Goal: Find specific page/section: Find specific page/section

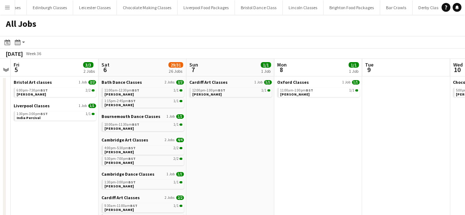
drag, startPoint x: 10, startPoint y: 42, endPoint x: 154, endPoint y: 120, distance: 164.2
click at [10, 42] on icon "Date picker" at bounding box center [7, 42] width 6 height 6
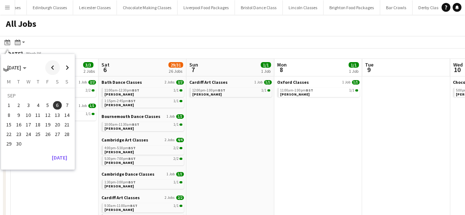
click at [53, 70] on span "Previous month" at bounding box center [52, 67] width 15 height 15
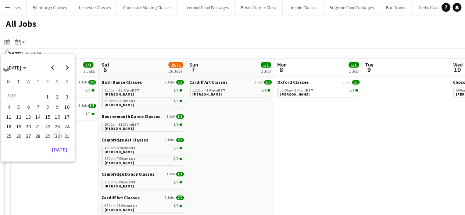
click at [57, 136] on span "30" at bounding box center [57, 136] width 9 height 9
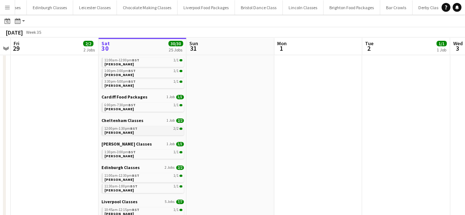
scroll to position [0, 253]
click at [140, 134] on link "12:00pm-1:30pm BST 2/2 Cynthia Mitchell-Allen" at bounding box center [143, 130] width 78 height 8
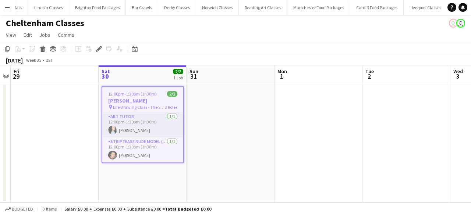
scroll to position [0, 1491]
